Goal: Task Accomplishment & Management: Manage account settings

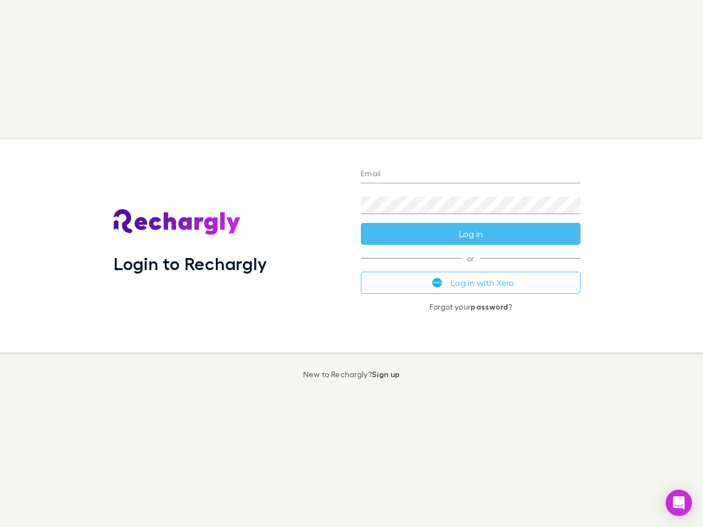
click at [352, 264] on div "Login to Rechargly" at bounding box center [228, 246] width 247 height 213
click at [471, 175] on input "Email" at bounding box center [471, 175] width 220 height 18
click at [471, 234] on form "Email Password Log in" at bounding box center [471, 201] width 220 height 88
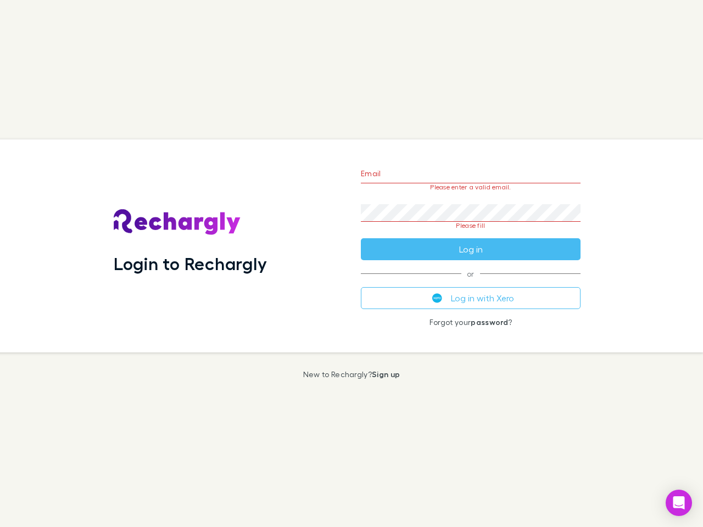
click at [471, 283] on div "Email Please enter a valid email. Password Please fill Log in or Log in with Xe…" at bounding box center [470, 246] width 237 height 213
click at [679, 503] on icon "Open Intercom Messenger" at bounding box center [679, 503] width 12 height 13
